Goal: Task Accomplishment & Management: Use online tool/utility

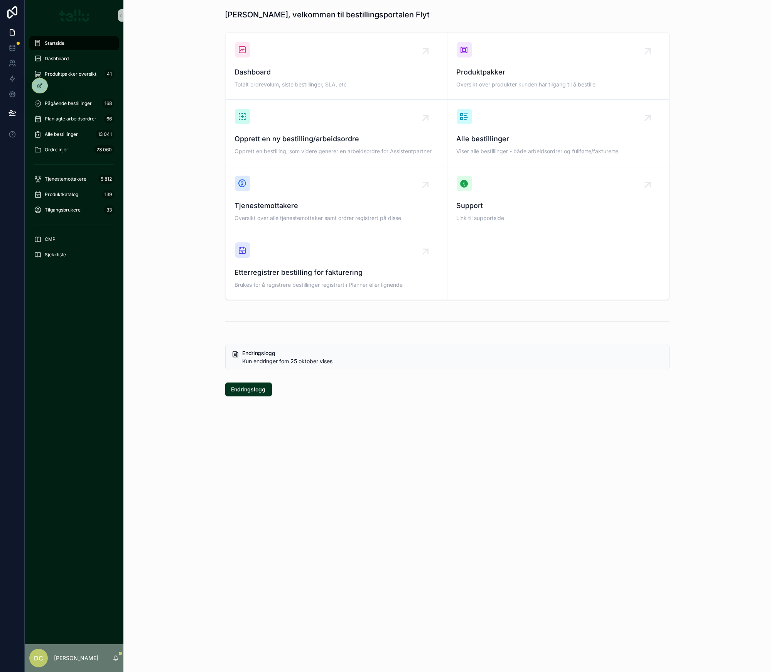
click at [49, 50] on div "Startside" at bounding box center [74, 42] width 99 height 15
click at [46, 57] on span "Dashboard" at bounding box center [57, 59] width 24 height 6
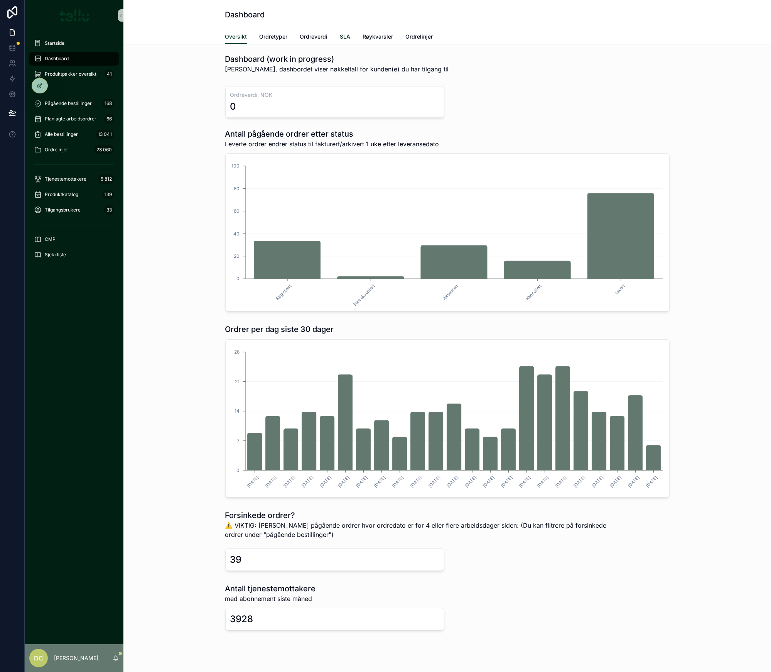
click at [340, 36] on span "SLA" at bounding box center [345, 37] width 10 height 8
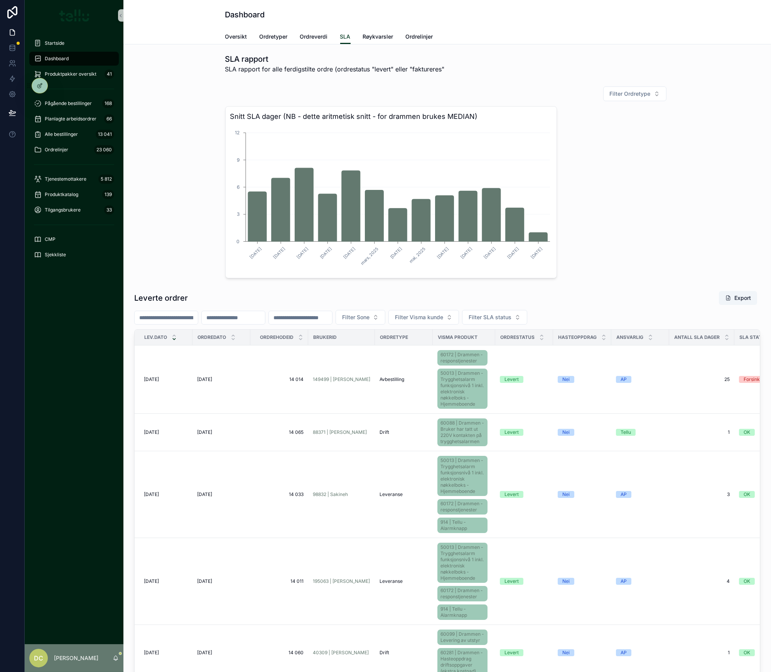
click at [332, 320] on input "scrollable content" at bounding box center [300, 317] width 63 height 11
click at [330, 319] on input "scrollable content" at bounding box center [300, 317] width 63 height 11
click at [350, 299] on div "Leverte ordrer Export" at bounding box center [447, 297] width 626 height 15
click at [332, 318] on input "scrollable content" at bounding box center [300, 317] width 63 height 11
click at [330, 318] on input "scrollable content" at bounding box center [300, 317] width 63 height 11
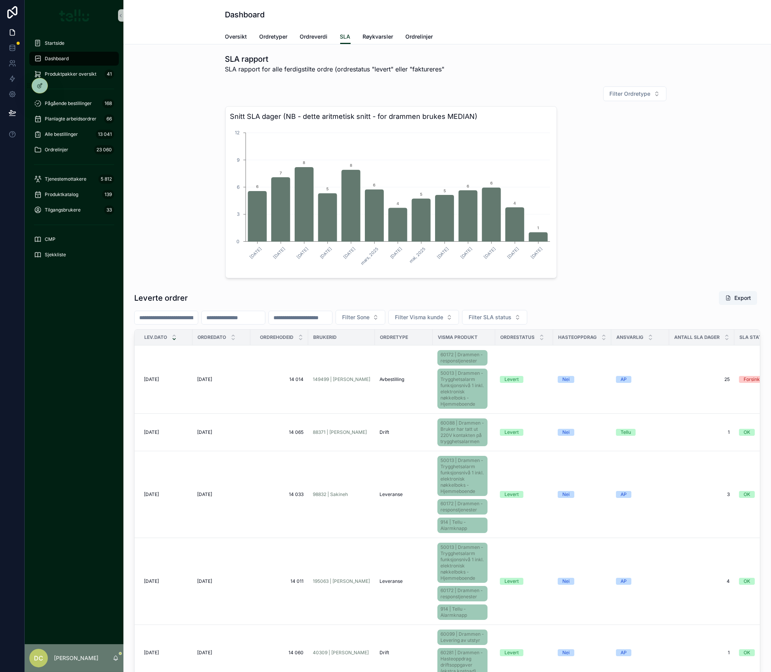
click at [330, 318] on input "scrollable content" at bounding box center [300, 317] width 63 height 11
click at [265, 322] on div "scrollable content" at bounding box center [233, 317] width 64 height 14
click at [260, 314] on input "scrollable content" at bounding box center [233, 317] width 63 height 11
click at [238, 474] on html "Startside Dashboard Produktpakker oversikt 41 Pågående bestillinger 168 Planlag…" at bounding box center [385, 336] width 771 height 672
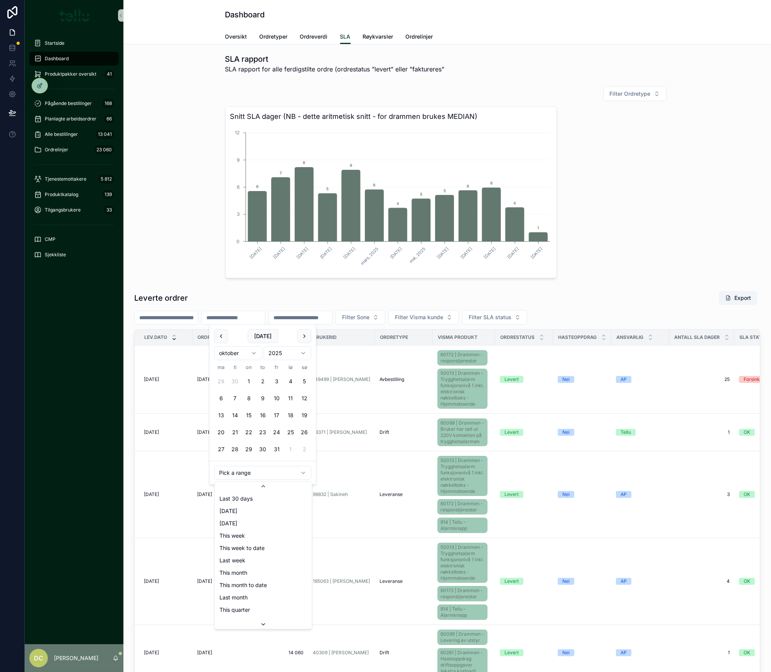
click at [260, 627] on icon "scrollable content" at bounding box center [263, 624] width 6 height 6
type input "**********"
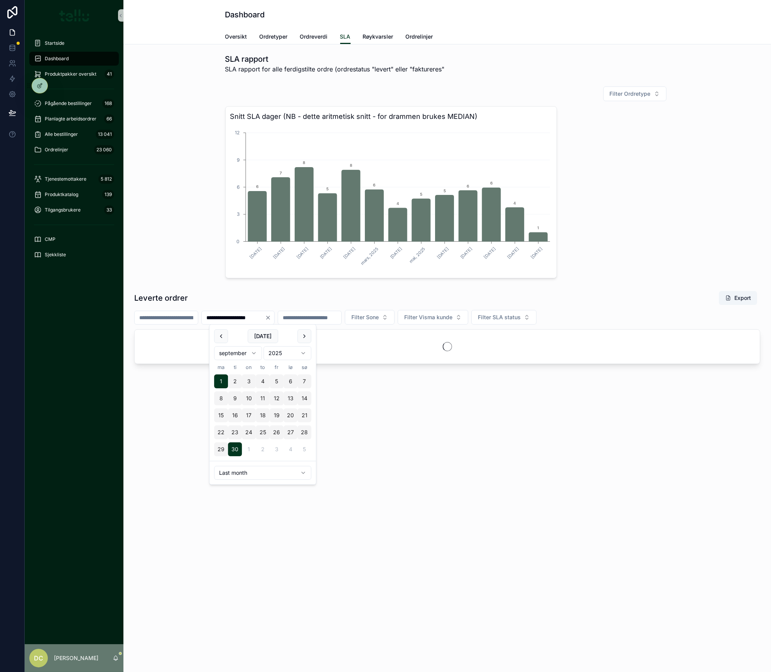
click at [624, 217] on div "Snitt SLA dager (NB - dette aritmetisk snitt - for [GEOGRAPHIC_DATA] brukes MED…" at bounding box center [447, 192] width 444 height 172
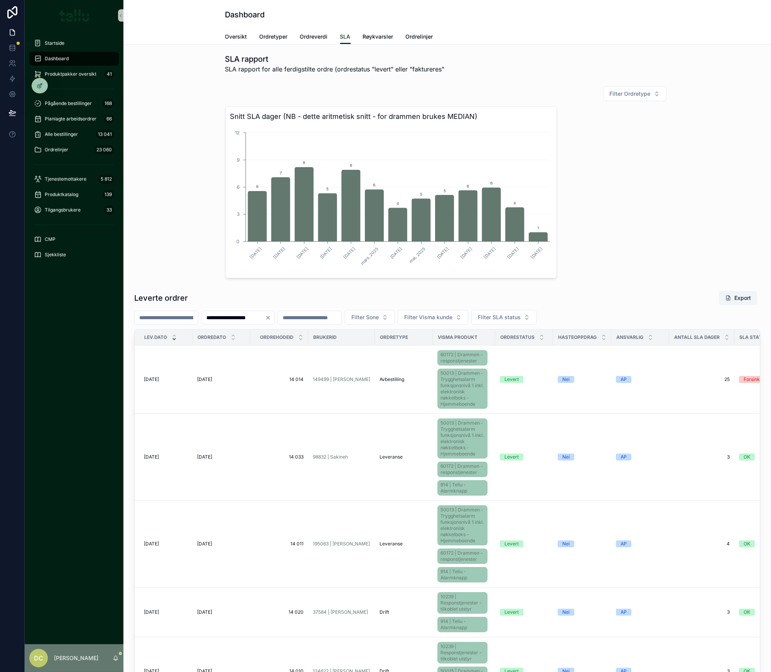
click at [732, 301] on button "Export" at bounding box center [738, 298] width 38 height 14
